Goal: Understand process/instructions: Learn how to perform a task or action

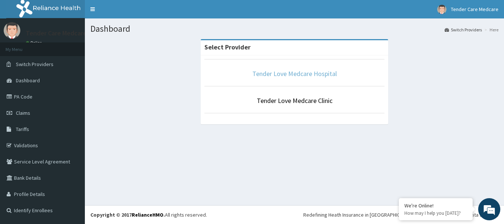
click at [280, 75] on link "Tender Love Medcare Hospital" at bounding box center [295, 73] width 85 height 8
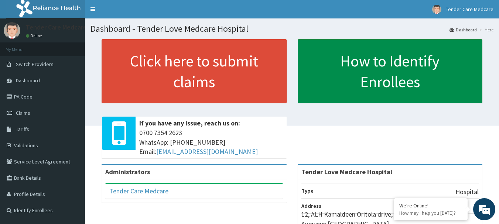
click at [386, 59] on link "How to Identify Enrollees" at bounding box center [390, 71] width 185 height 64
